Goal: Entertainment & Leisure: Consume media (video, audio)

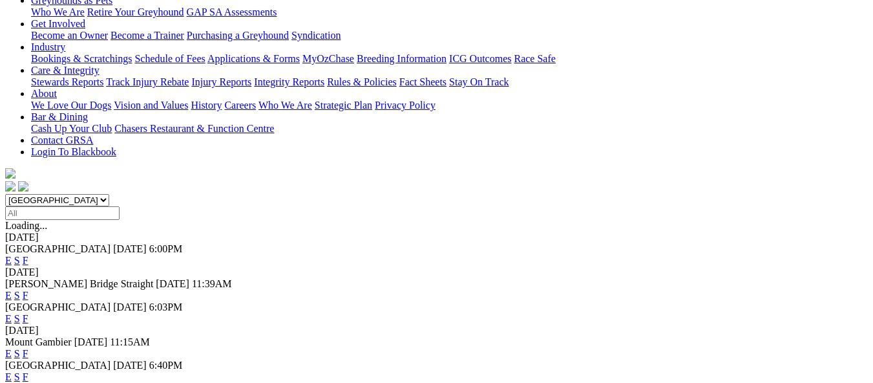
scroll to position [258, 0]
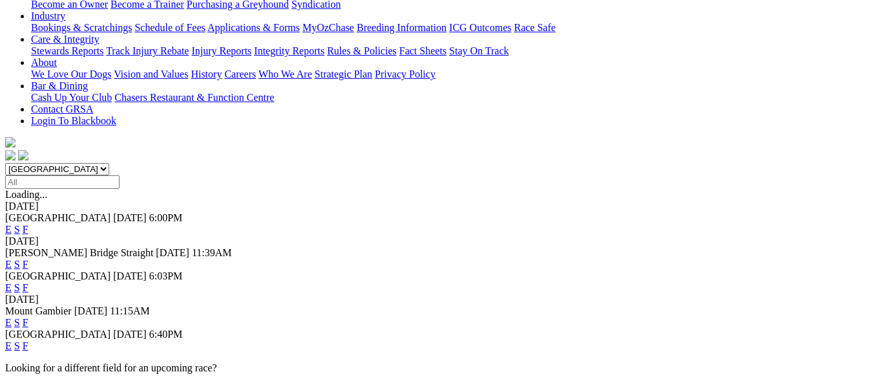
click at [12, 340] on link "E" at bounding box center [8, 345] width 6 height 11
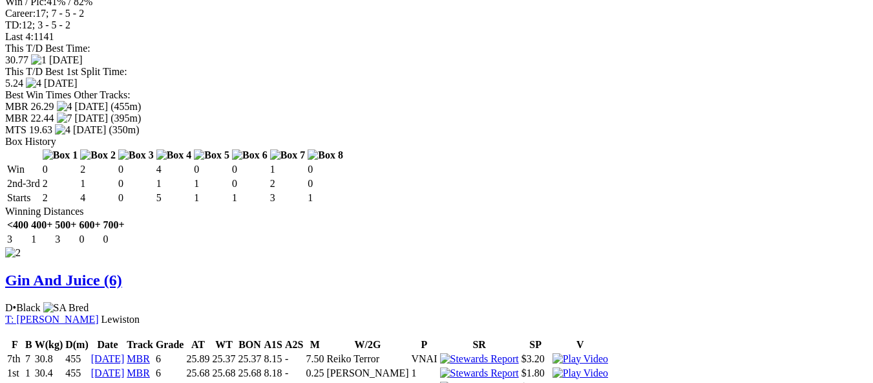
scroll to position [1347, 0]
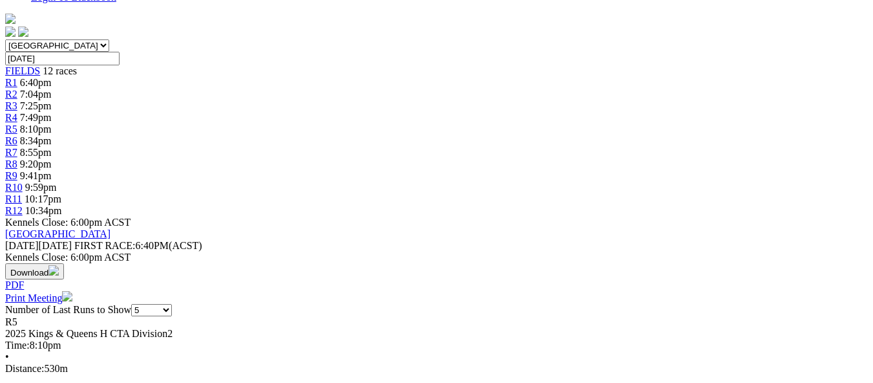
scroll to position [377, 0]
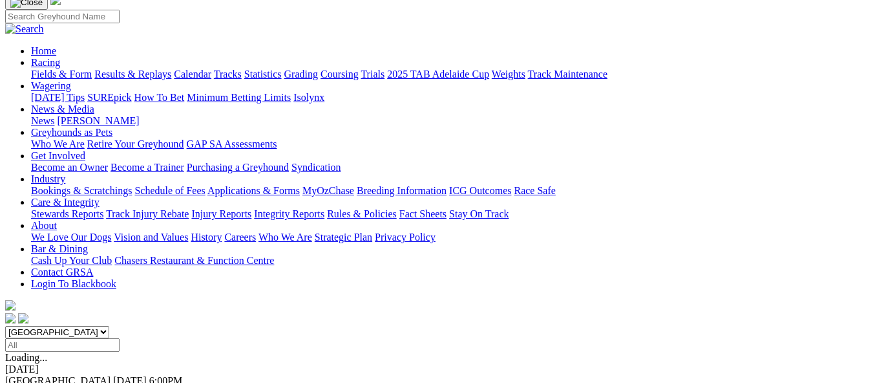
scroll to position [388, 0]
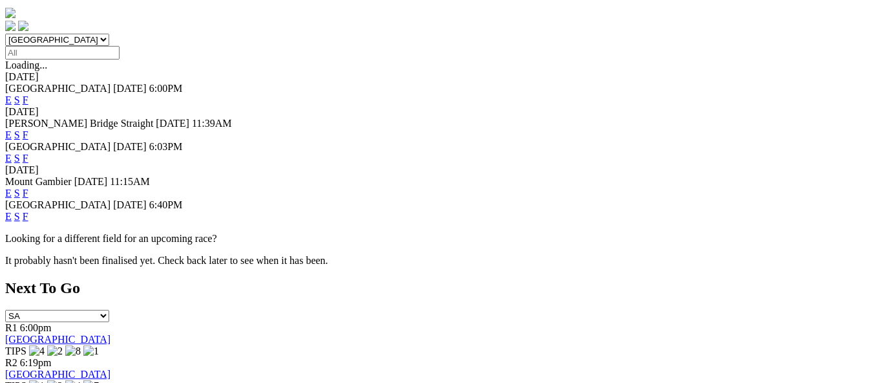
click at [28, 211] on link "F" at bounding box center [26, 216] width 6 height 11
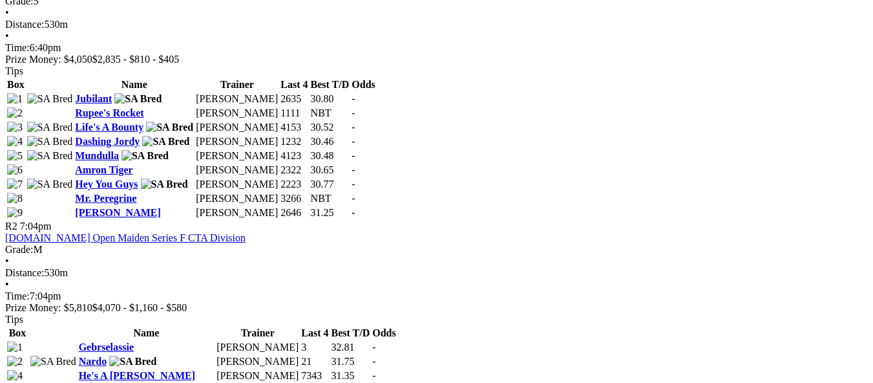
scroll to position [969, 0]
